Goal: Find contact information: Find contact information

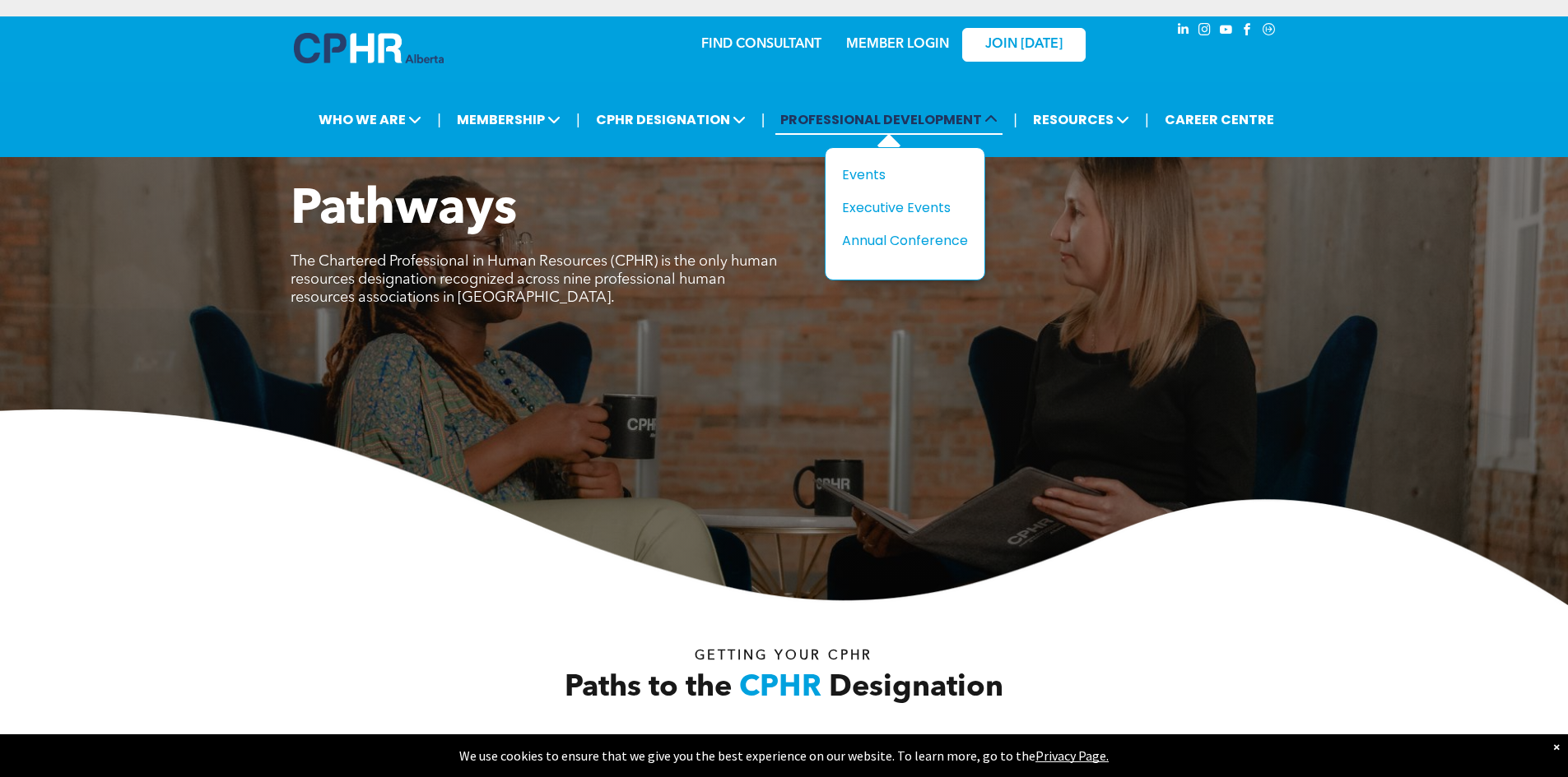
click at [933, 128] on span "PROFESSIONAL DEVELOPMENT" at bounding box center [889, 119] width 227 height 31
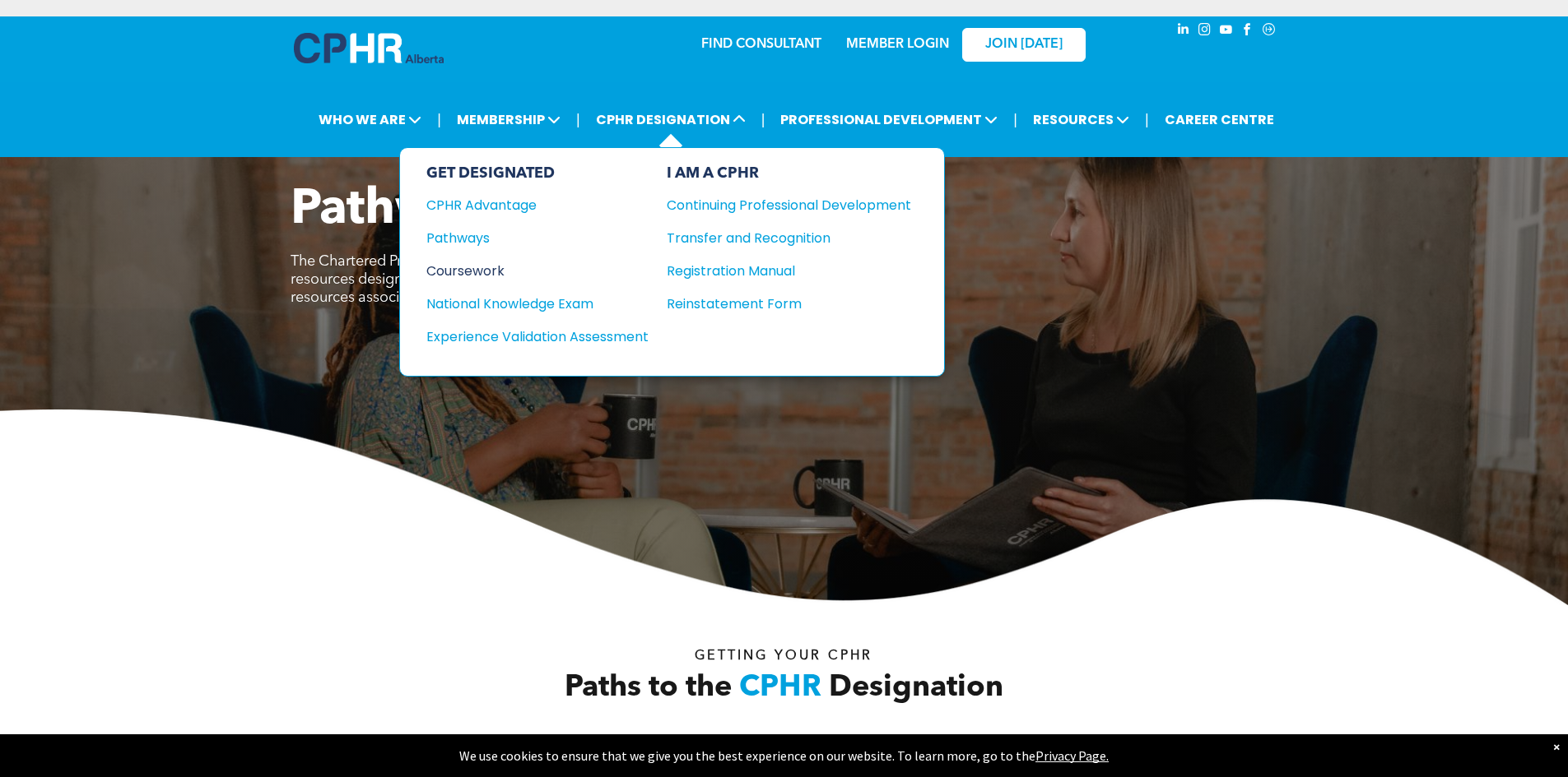
click at [475, 273] on div "Coursework" at bounding box center [525, 271] width 200 height 20
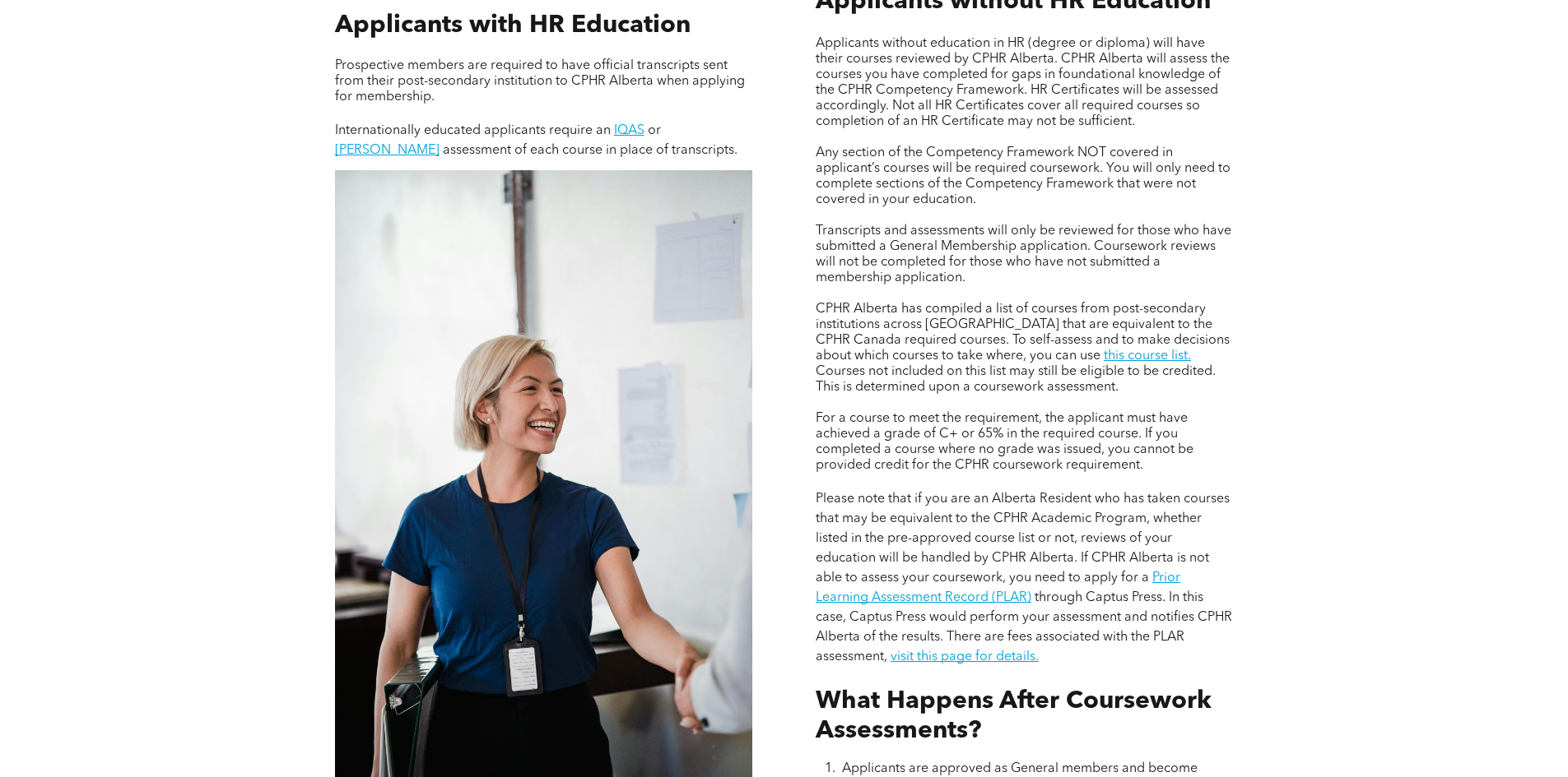
scroll to position [1316, 0]
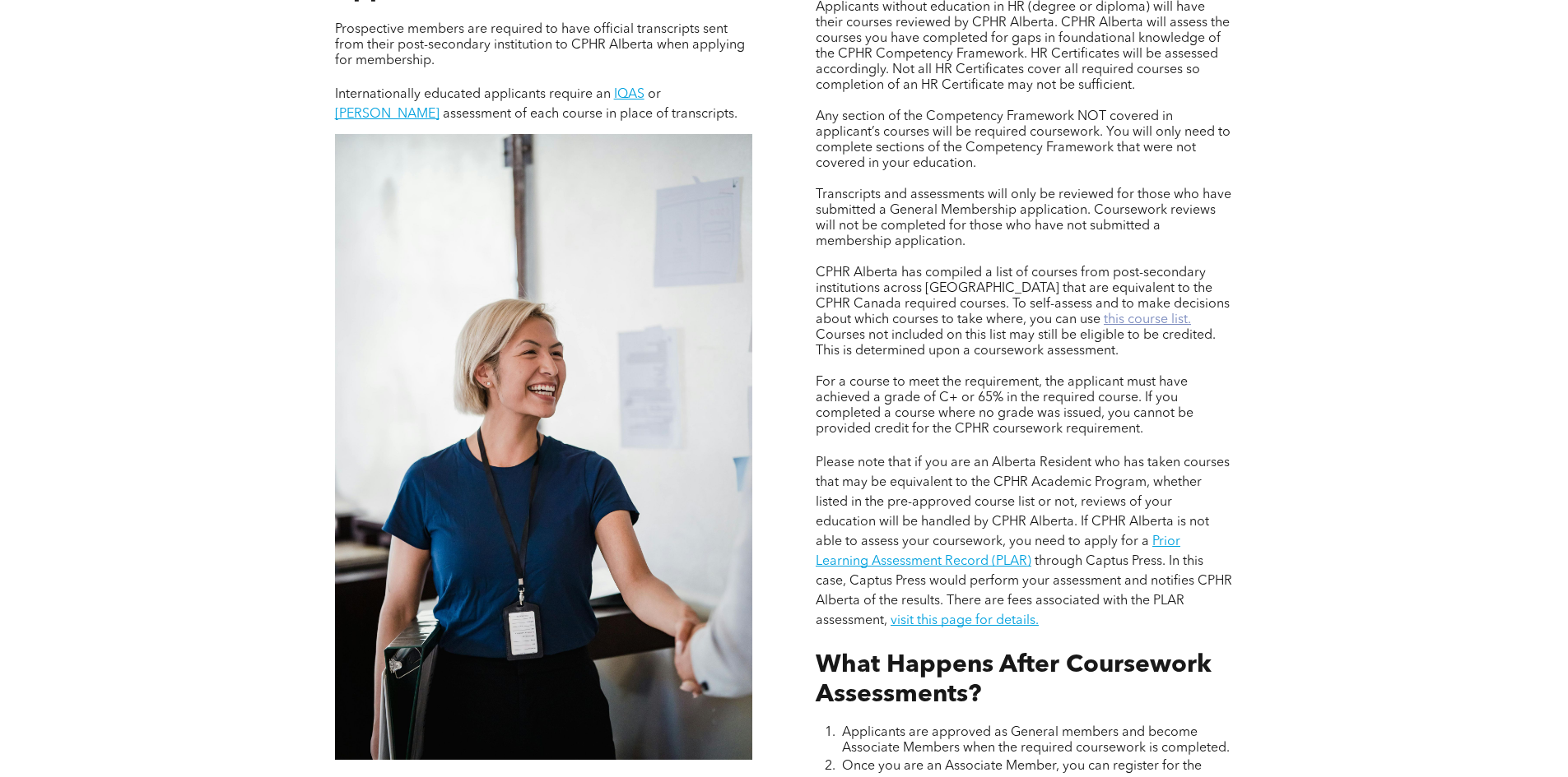
click at [1104, 318] on link "this course list." at bounding box center [1148, 320] width 87 height 13
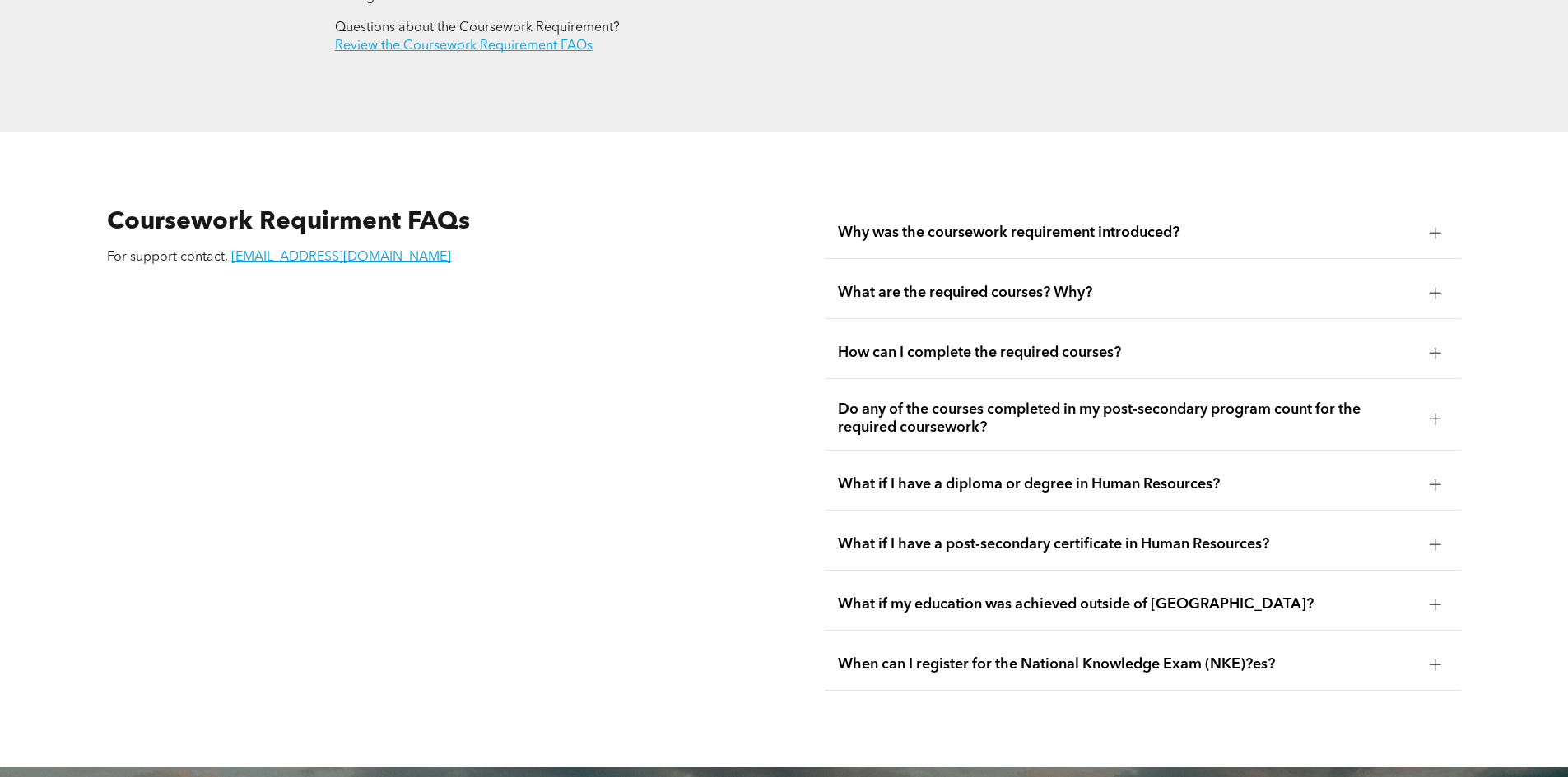
scroll to position [2878, 0]
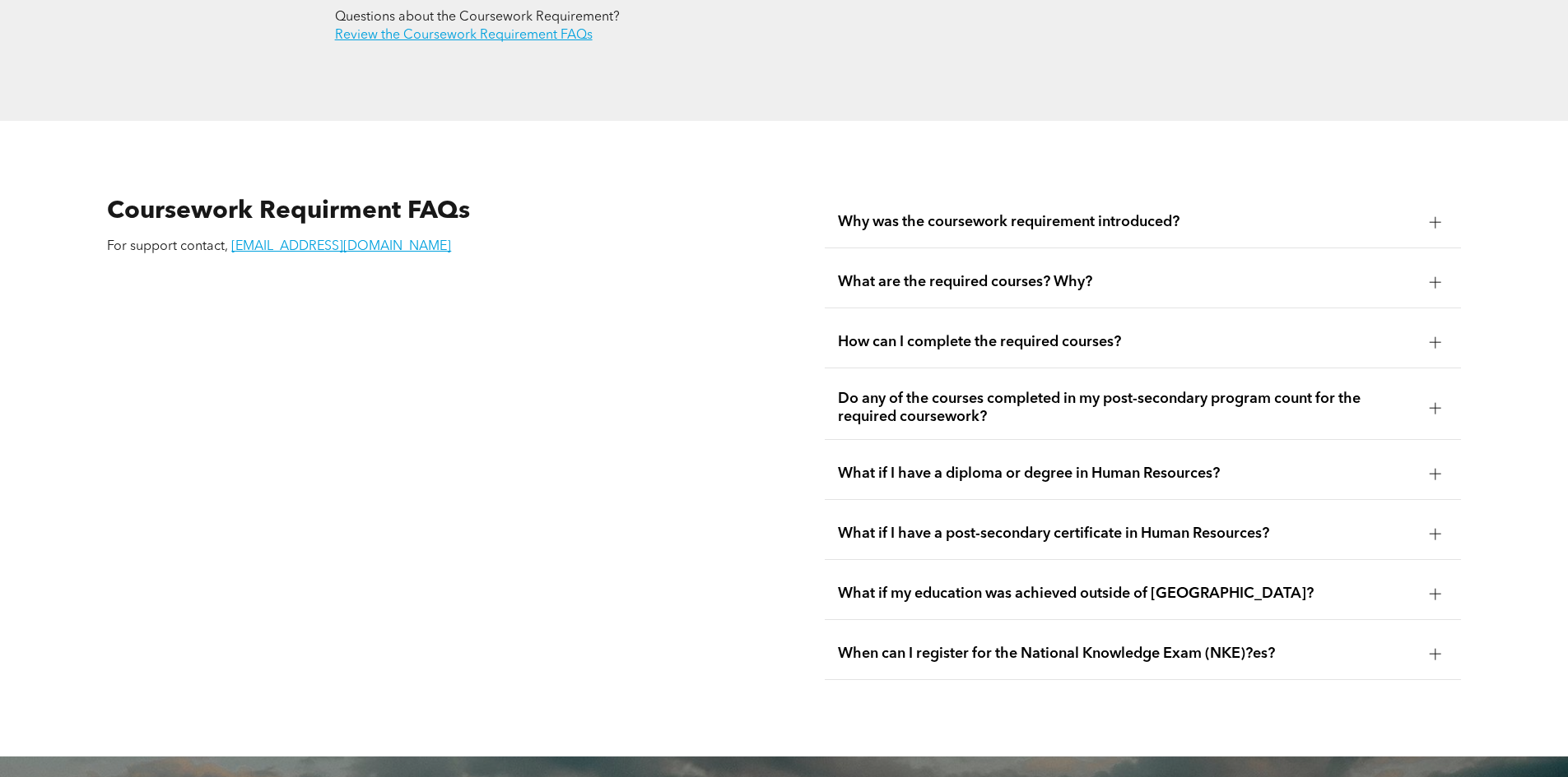
click at [1335, 323] on div "How can I complete the required courses?" at bounding box center [1143, 343] width 636 height 52
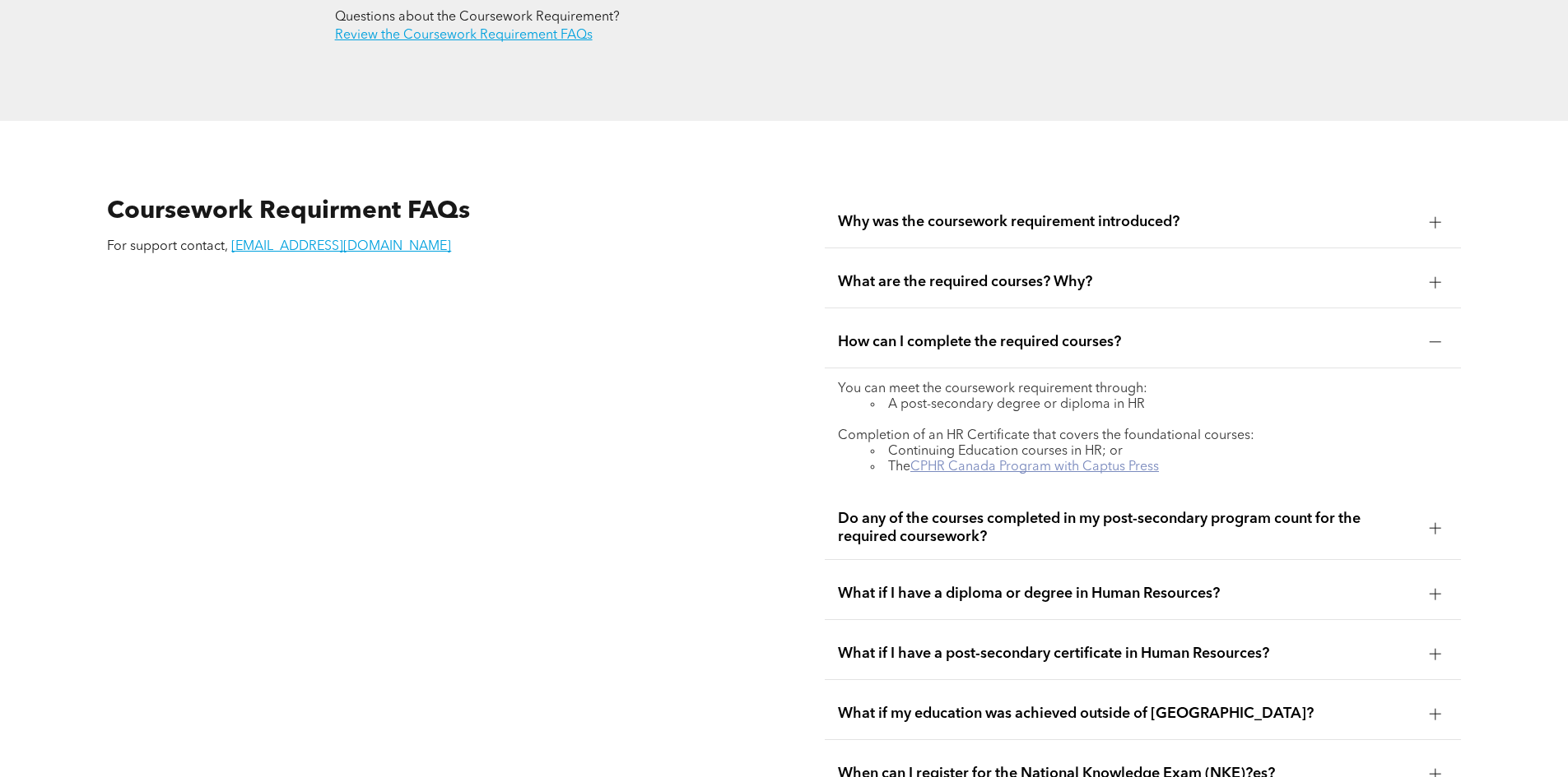
click at [1098, 461] on link "CPHR Canada Program with Captus Press" at bounding box center [1034, 468] width 248 height 13
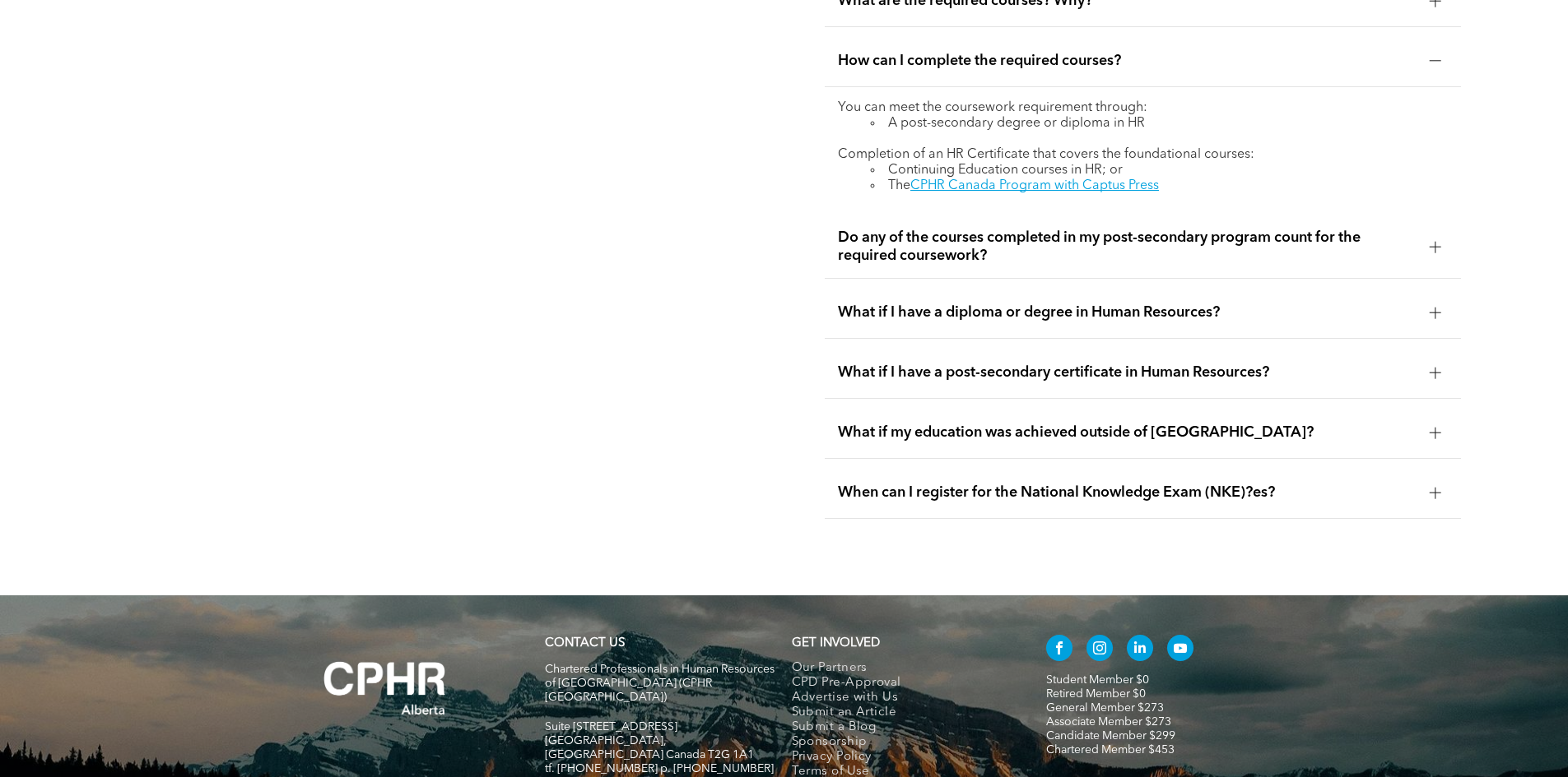
scroll to position [3263, 0]
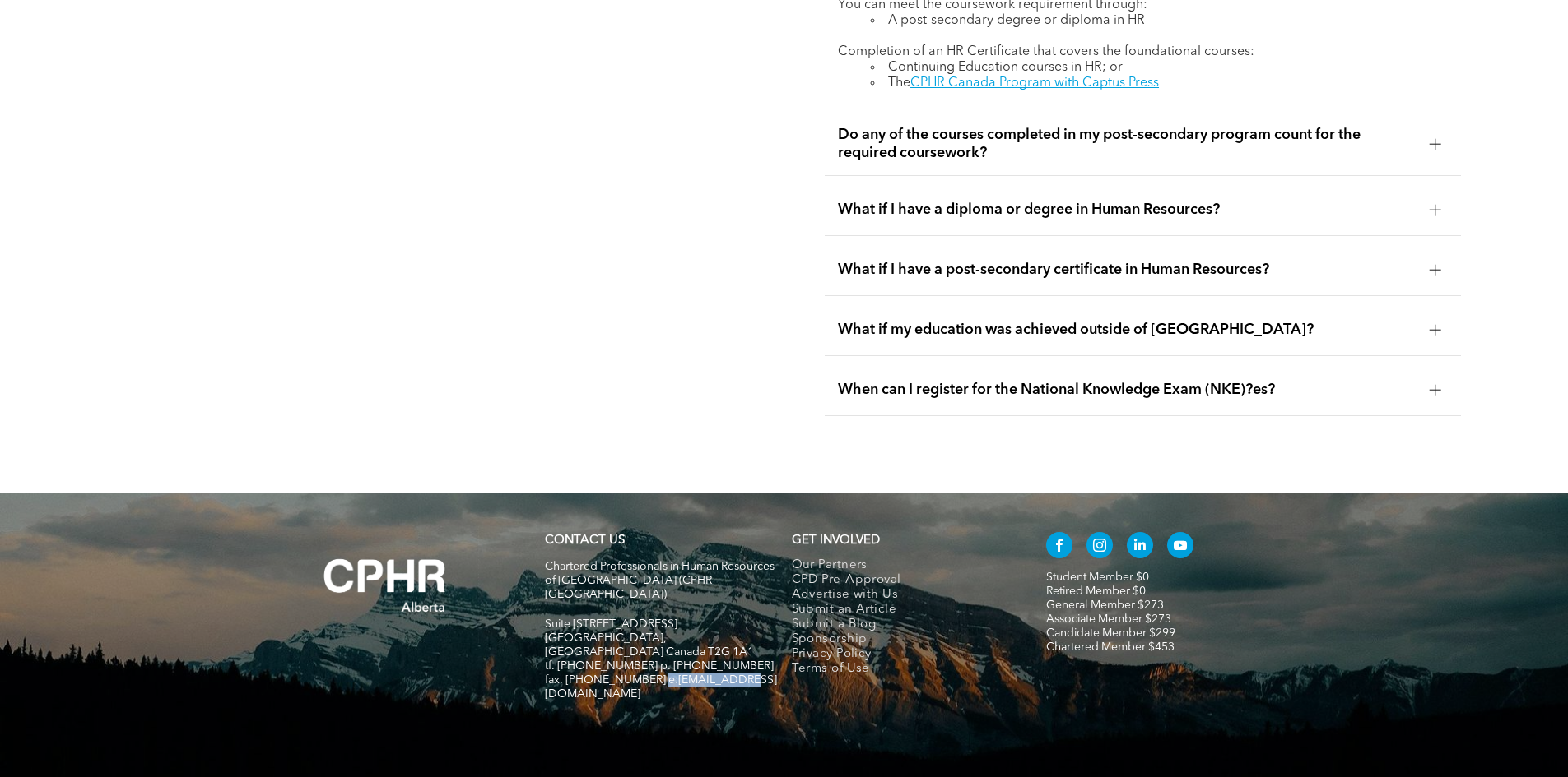
drag, startPoint x: 734, startPoint y: 616, endPoint x: 652, endPoint y: 621, distance: 82.2
click at [652, 675] on span "fax. [PHONE_NUMBER] e:[EMAIL_ADDRESS][DOMAIN_NAME]" at bounding box center [661, 687] width 233 height 25
copy span "info@cphrab.ca"
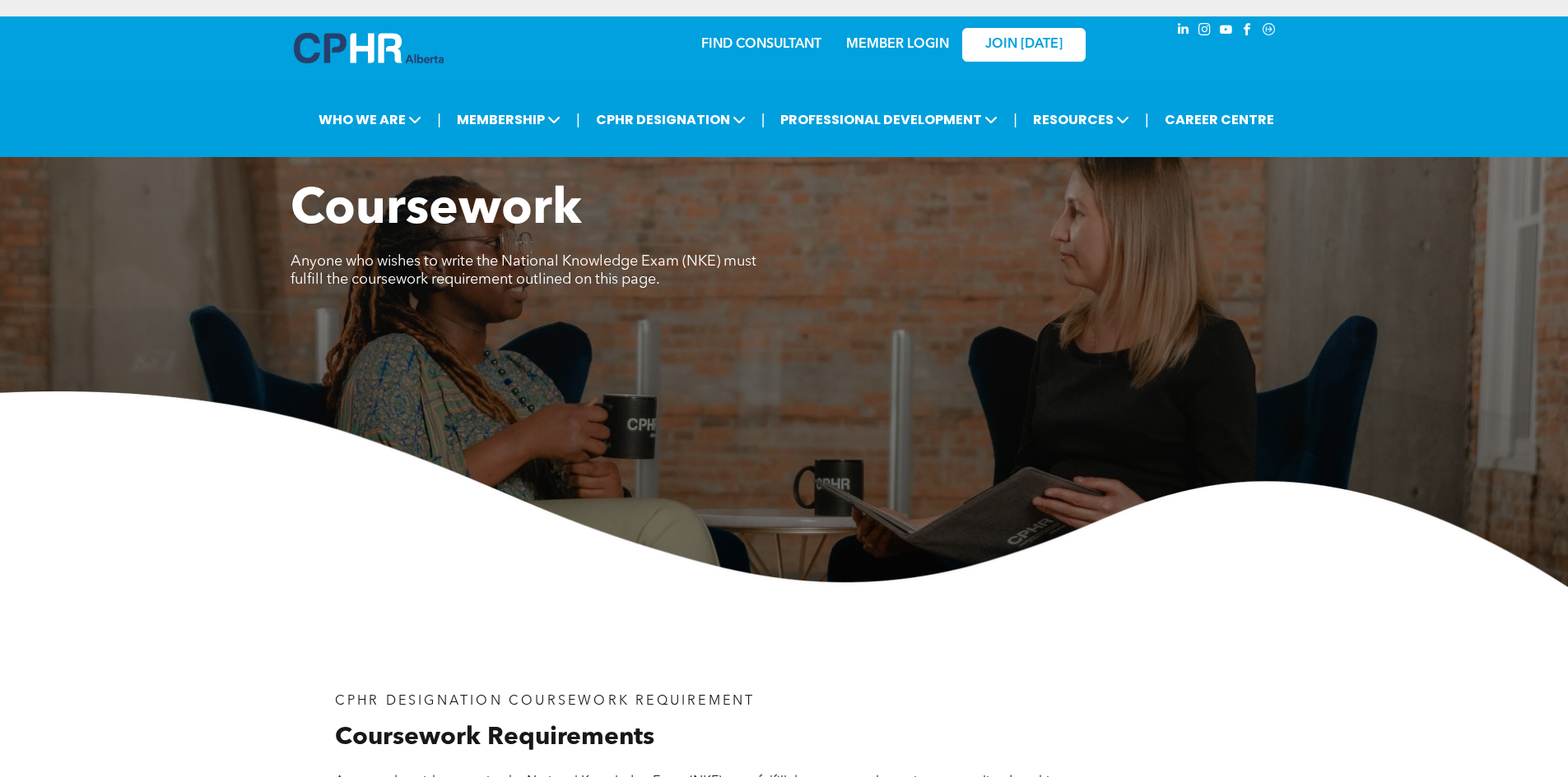
scroll to position [3143, 0]
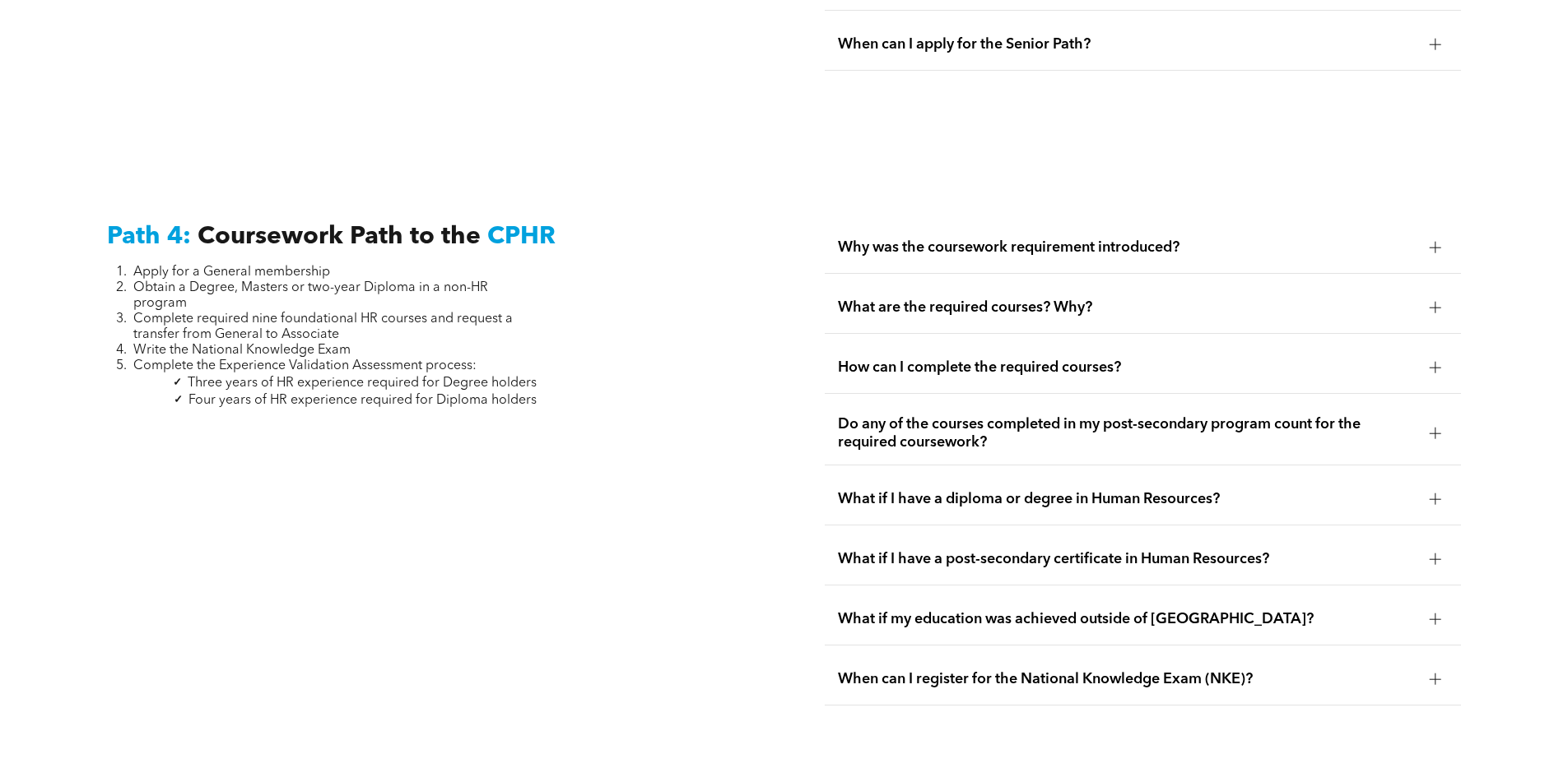
scroll to position [5060, 0]
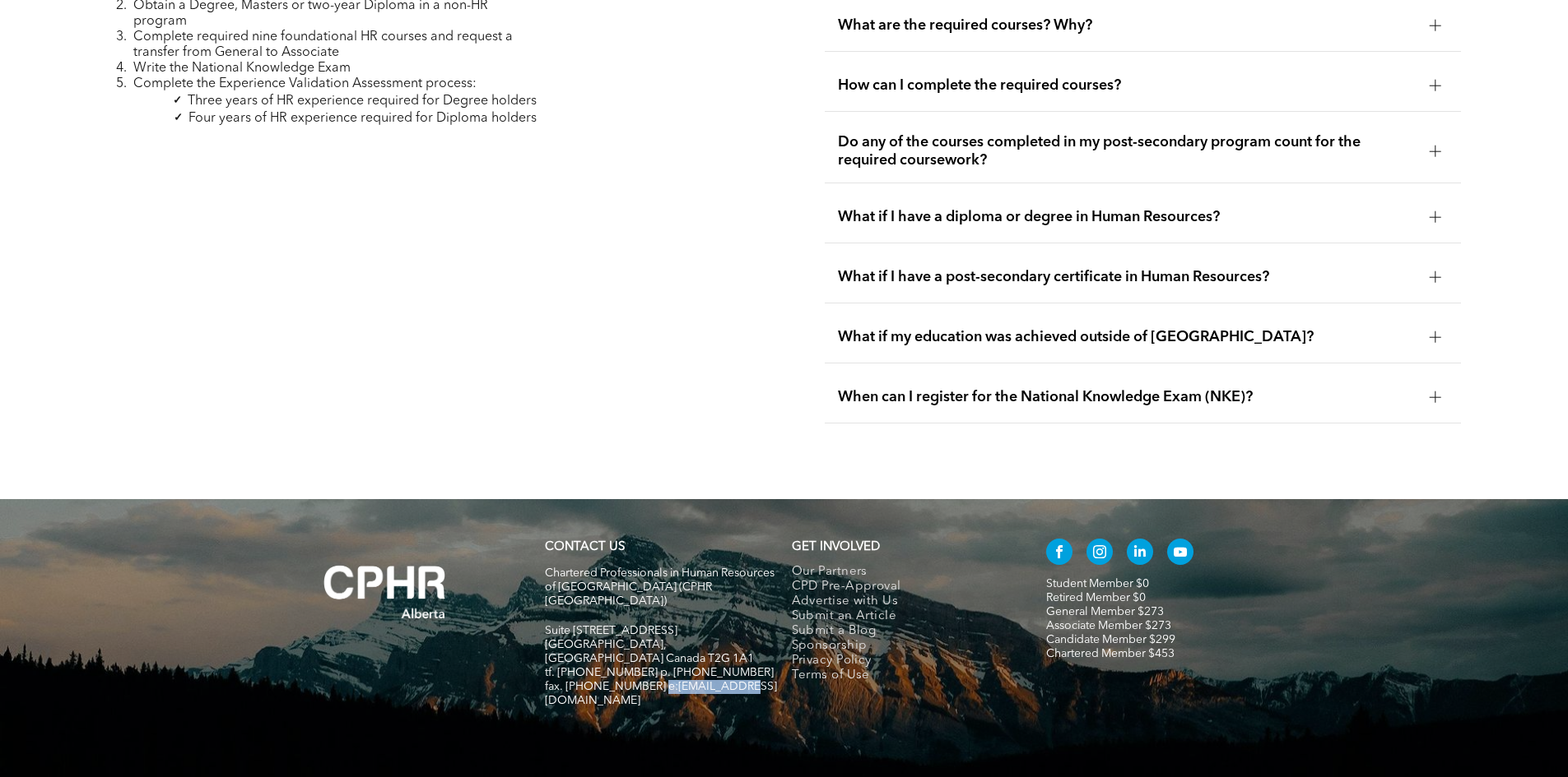
drag, startPoint x: 735, startPoint y: 618, endPoint x: 654, endPoint y: 620, distance: 81.0
click at [654, 680] on h5 "fax. [PHONE_NUMBER] e:[EMAIL_ADDRESS][DOMAIN_NAME]" at bounding box center [661, 694] width 233 height 28
copy span "info@cphrab.ca"
